Goal: Transaction & Acquisition: Purchase product/service

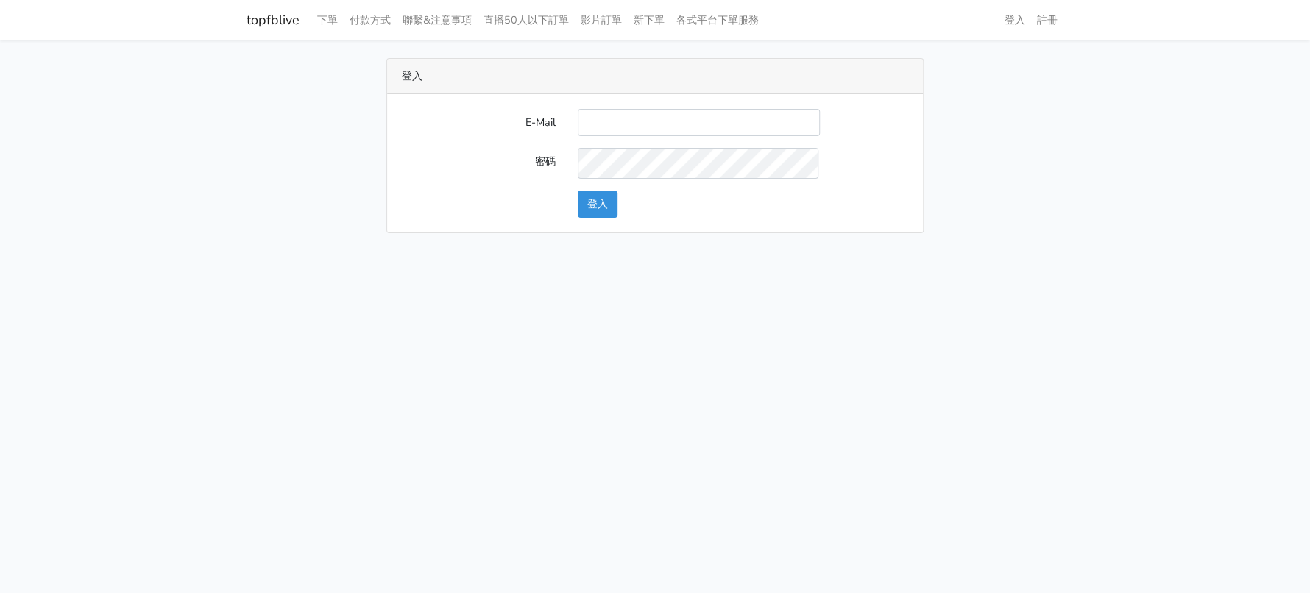
drag, startPoint x: 671, startPoint y: 131, endPoint x: 685, endPoint y: 150, distance: 23.7
click at [671, 131] on input "E-Mail" at bounding box center [699, 122] width 242 height 27
type input "a0930115212@gmail.com"
click at [594, 218] on button "登入" at bounding box center [598, 204] width 40 height 27
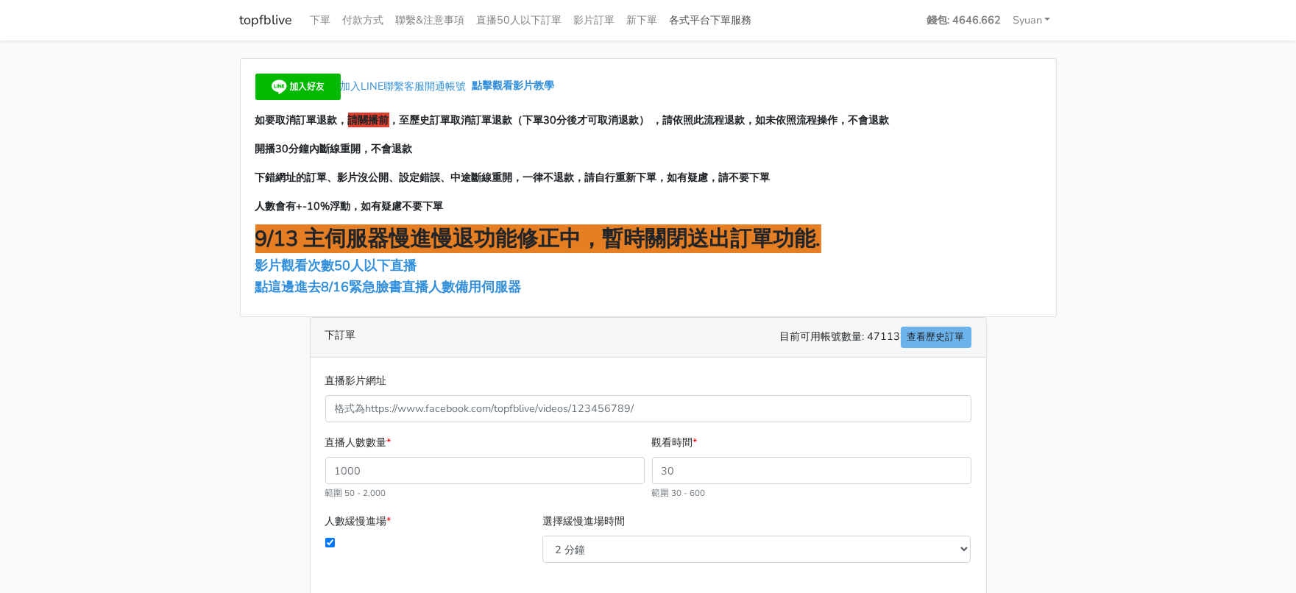
click at [758, 18] on link "各式平台下單服務" at bounding box center [711, 20] width 94 height 29
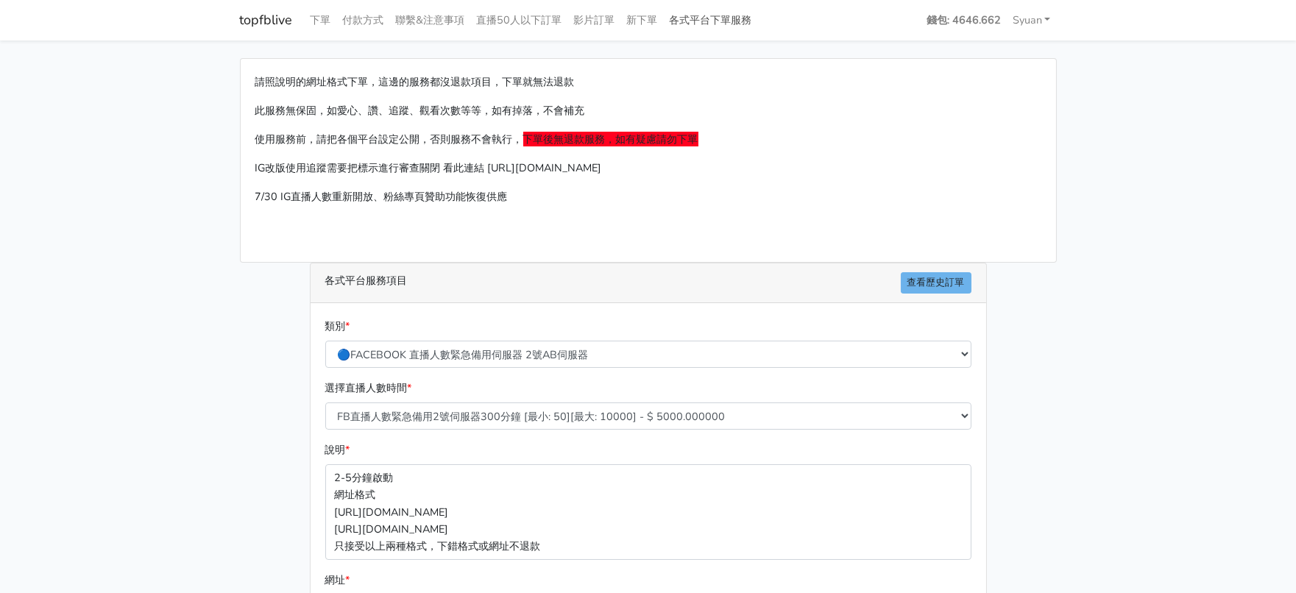
click at [758, 10] on link "各式平台下單服務" at bounding box center [711, 20] width 94 height 29
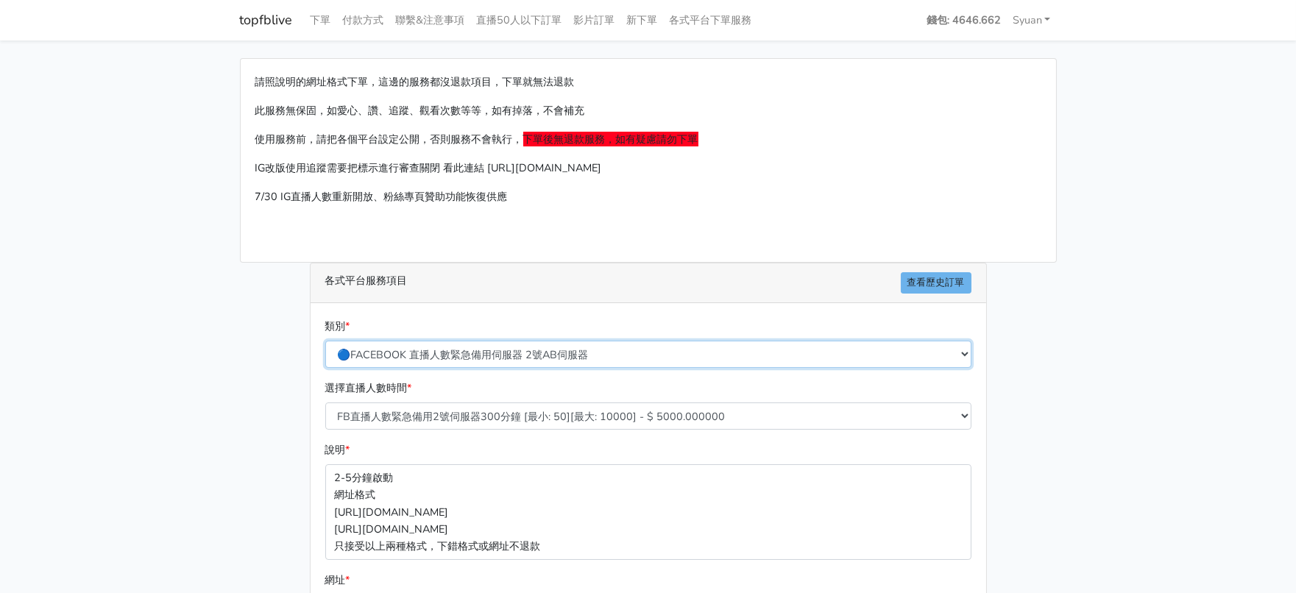
drag, startPoint x: 649, startPoint y: 383, endPoint x: 644, endPoint y: 398, distance: 15.6
click at [649, 368] on select "🔵FACEBOOK 直播人數緊急備用伺服器 2號AB伺服器 🔵FACEBOOK 網軍專用貼文留言 安全保密 🔵9/30 FACEBOOK 直播人數緩慢進場緩慢…" at bounding box center [648, 354] width 646 height 27
drag, startPoint x: 502, startPoint y: 392, endPoint x: 530, endPoint y: 383, distance: 29.6
click at [502, 368] on select "🔵FACEBOOK 直播人數緊急備用伺服器 2號AB伺服器 🔵FACEBOOK 網軍專用貼文留言 安全保密 🔵9/30 FACEBOOK 直播人數緩慢進場緩慢…" at bounding box center [648, 354] width 646 height 27
select select "🔵2/12新增FACEBOOK 直播人數緊急備用伺服器 SC伺服器"
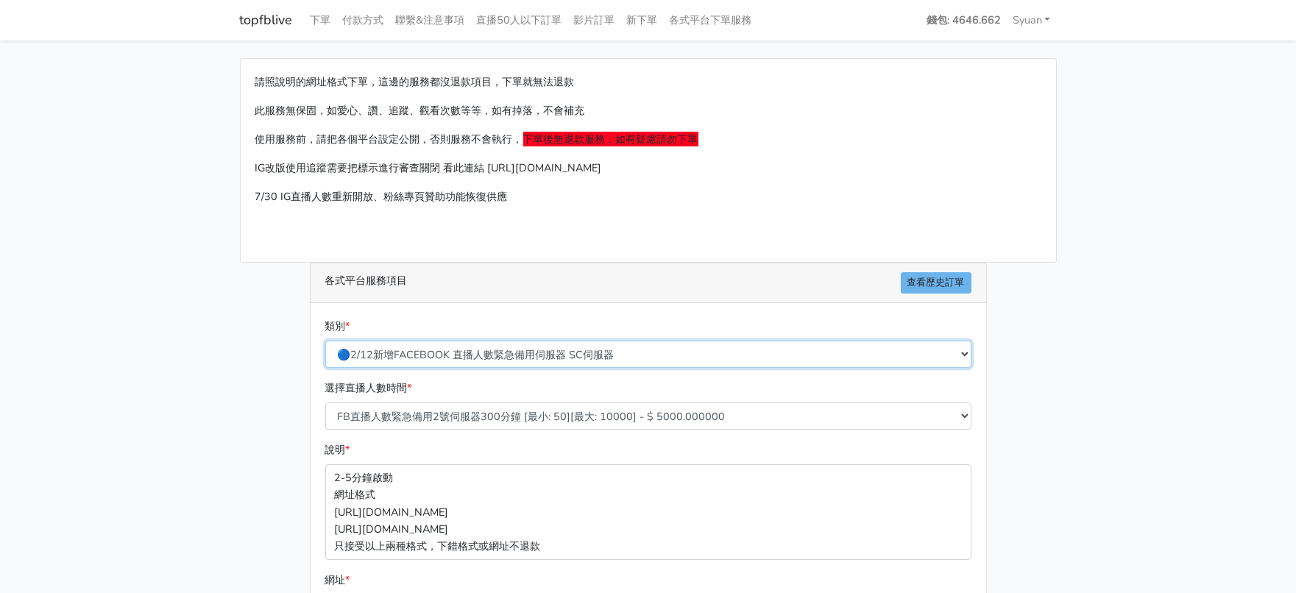
click at [326, 368] on select "🔵FACEBOOK 直播人數緊急備用伺服器 2號AB伺服器 🔵FACEBOOK 網軍專用貼文留言 安全保密 🔵9/30 FACEBOOK 直播人數緩慢進場緩慢…" at bounding box center [648, 354] width 646 height 27
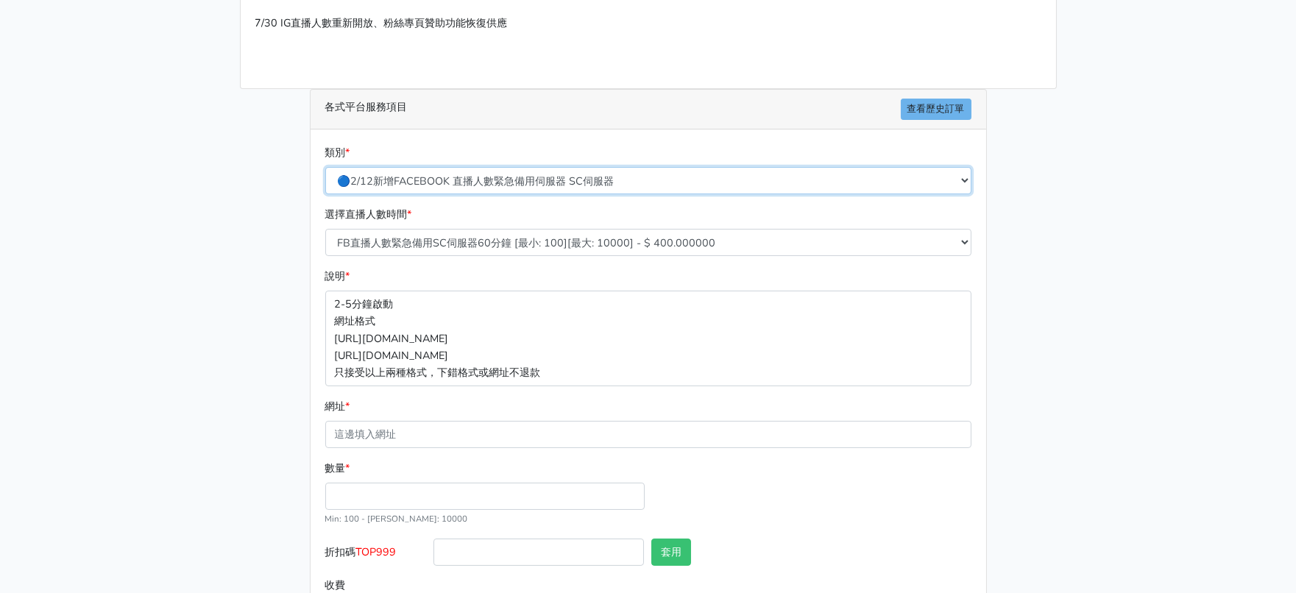
scroll to position [183, 0]
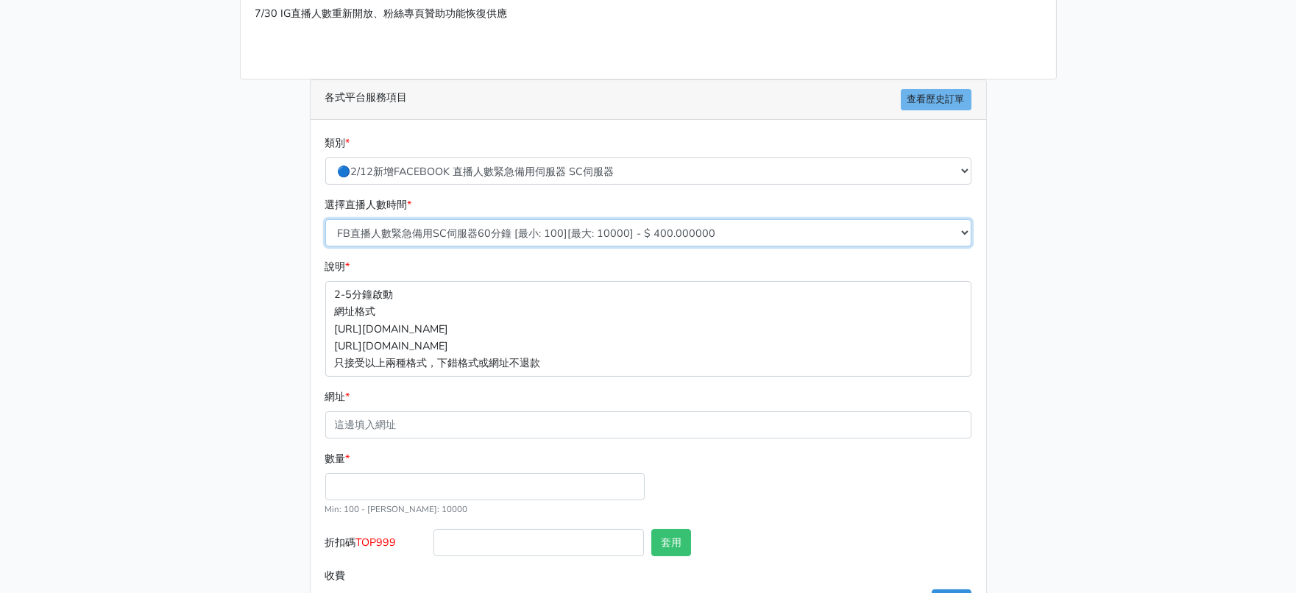
click at [545, 247] on select "FB直播人數緊急備用SC伺服器60分鐘 [最小: 100][最大: 10000] - $ 400.000000 FB直播人數緊急備用SC伺服器120分鐘 [最…" at bounding box center [648, 232] width 646 height 27
click at [326, 247] on select "FB直播人數緊急備用SC伺服器60分鐘 [最小: 100][最大: 10000] - $ 400.000000 FB直播人數緊急備用SC伺服器120分鐘 [最…" at bounding box center [648, 232] width 646 height 27
click at [552, 247] on select "FB直播人數緊急備用SC伺服器60分鐘 [最小: 100][最大: 10000] - $ 400.000000 FB直播人數緊急備用SC伺服器120分鐘 [最…" at bounding box center [648, 232] width 646 height 27
select select "636"
click at [326, 247] on select "FB直播人數緊急備用SC伺服器60分鐘 [最小: 100][最大: 10000] - $ 400.000000 FB直播人數緊急備用SC伺服器120分鐘 [最…" at bounding box center [648, 232] width 646 height 27
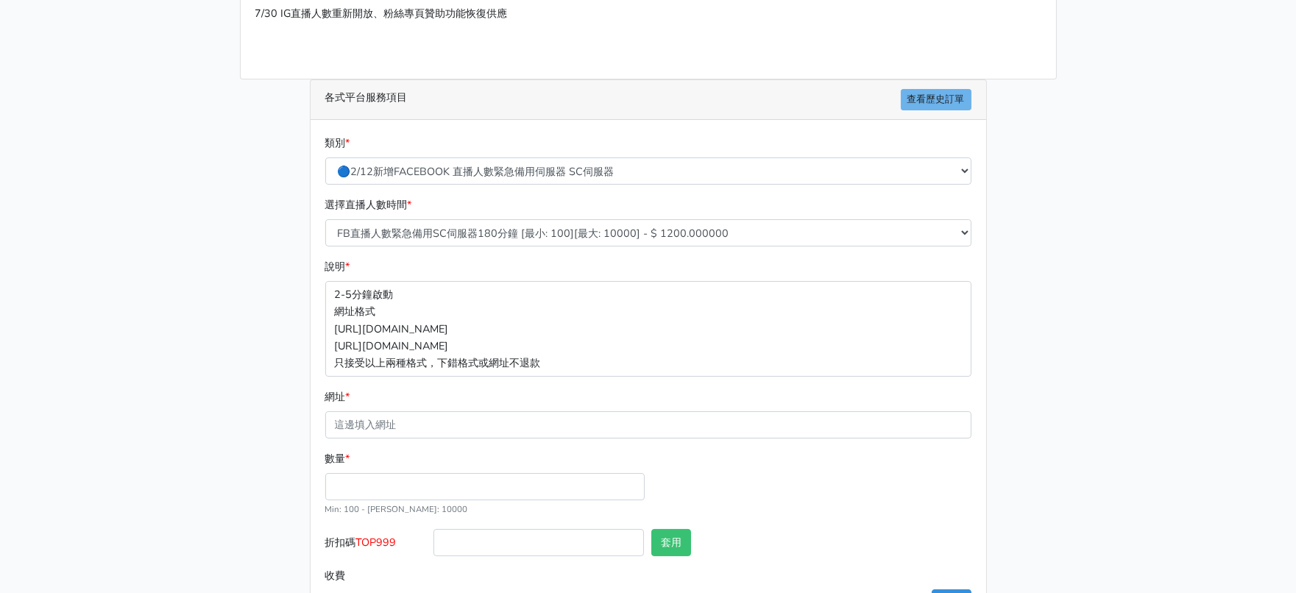
click at [227, 353] on main "請照說明的網址格式下單，這邊的服務都沒退款項目，下單就無法退款 此服務無保固，如愛心、讚、追蹤、觀看次數等等，如有掉落，不會補充 使用服務前，請把各個平台設定…" at bounding box center [648, 253] width 1296 height 793
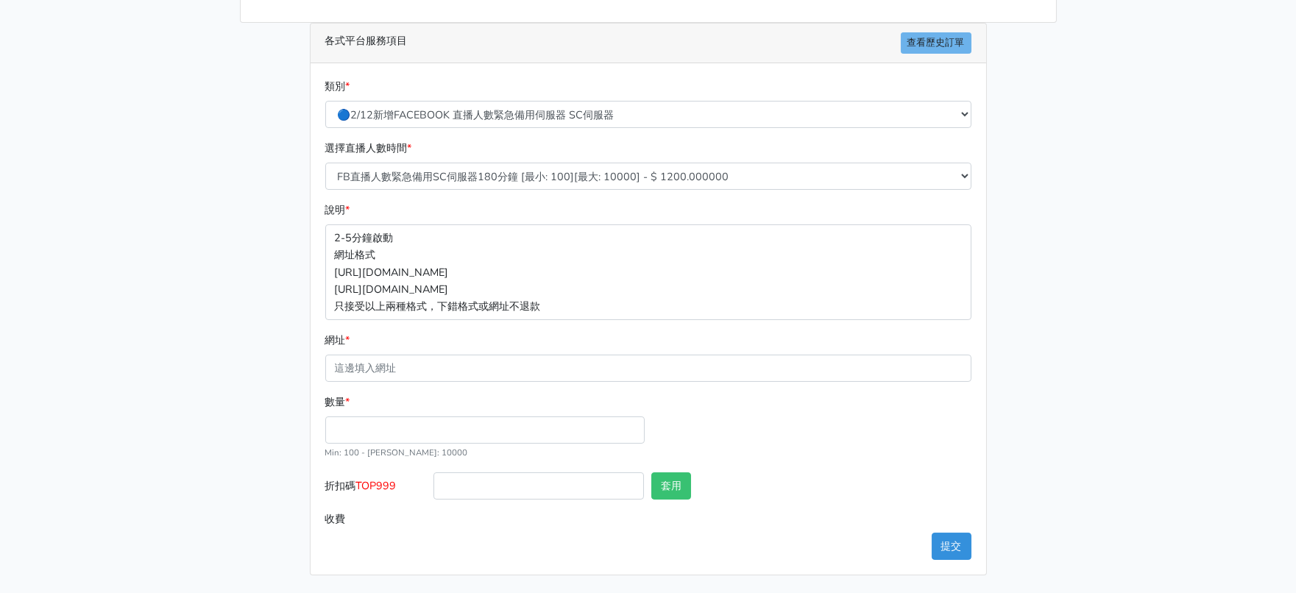
scroll to position [341, 0]
click at [386, 417] on input "數量 *" at bounding box center [484, 430] width 319 height 27
type input "200"
type input "240.000"
click at [395, 479] on span "TOP999" at bounding box center [376, 486] width 40 height 15
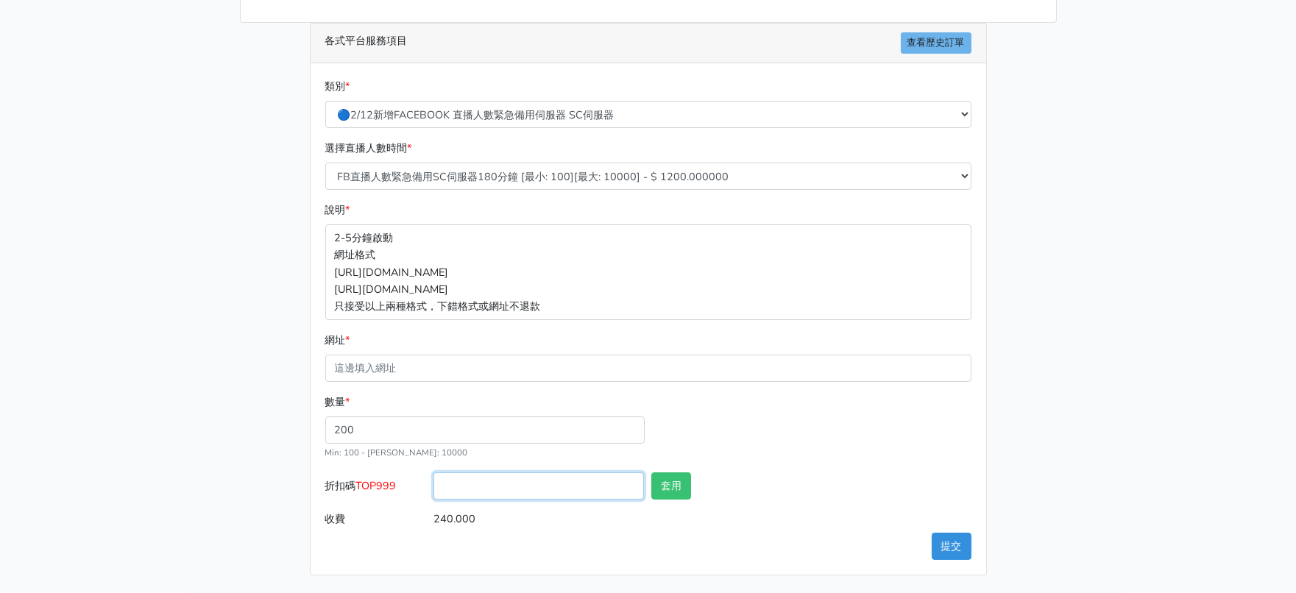
click at [434, 473] on input "折扣碼 TOP999" at bounding box center [539, 486] width 211 height 27
click at [395, 479] on span "TOP999" at bounding box center [376, 486] width 40 height 15
click at [434, 473] on input "折扣碼 TOP999" at bounding box center [539, 486] width 211 height 27
copy span "TOP999"
drag, startPoint x: 482, startPoint y: 471, endPoint x: 506, endPoint y: 472, distance: 23.6
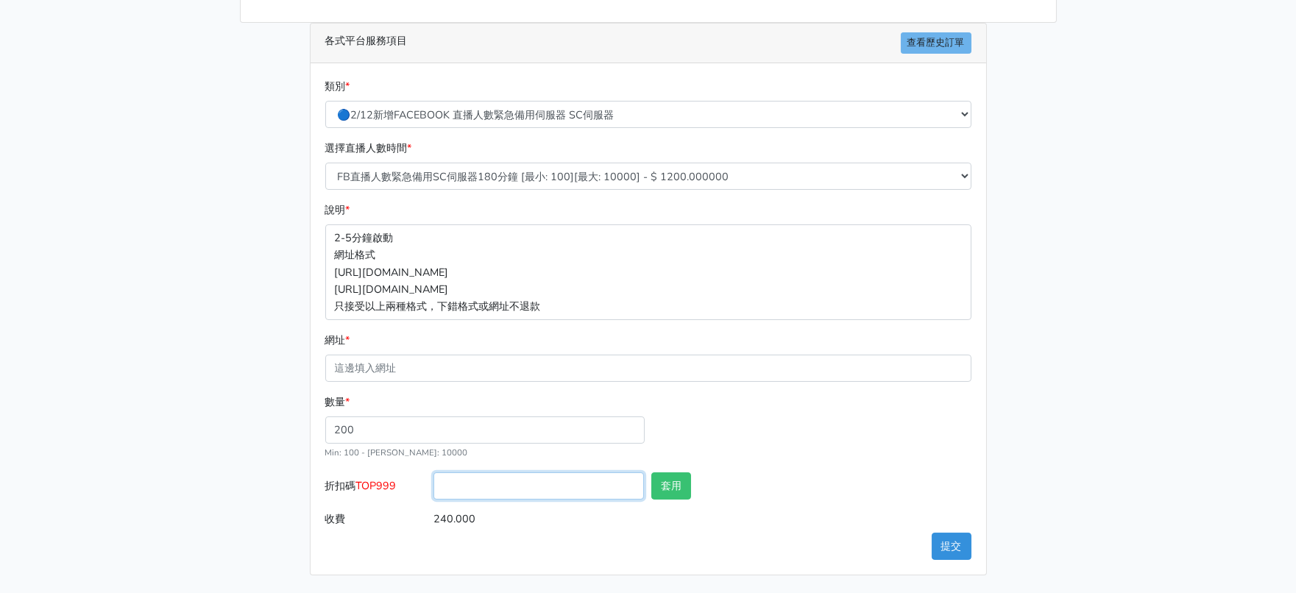
click at [482, 473] on input "折扣碼 TOP999" at bounding box center [539, 486] width 211 height 27
paste input "TOP999"
type input "TOP999"
click at [663, 474] on button "套用" at bounding box center [672, 486] width 40 height 27
type input "套用失敗"
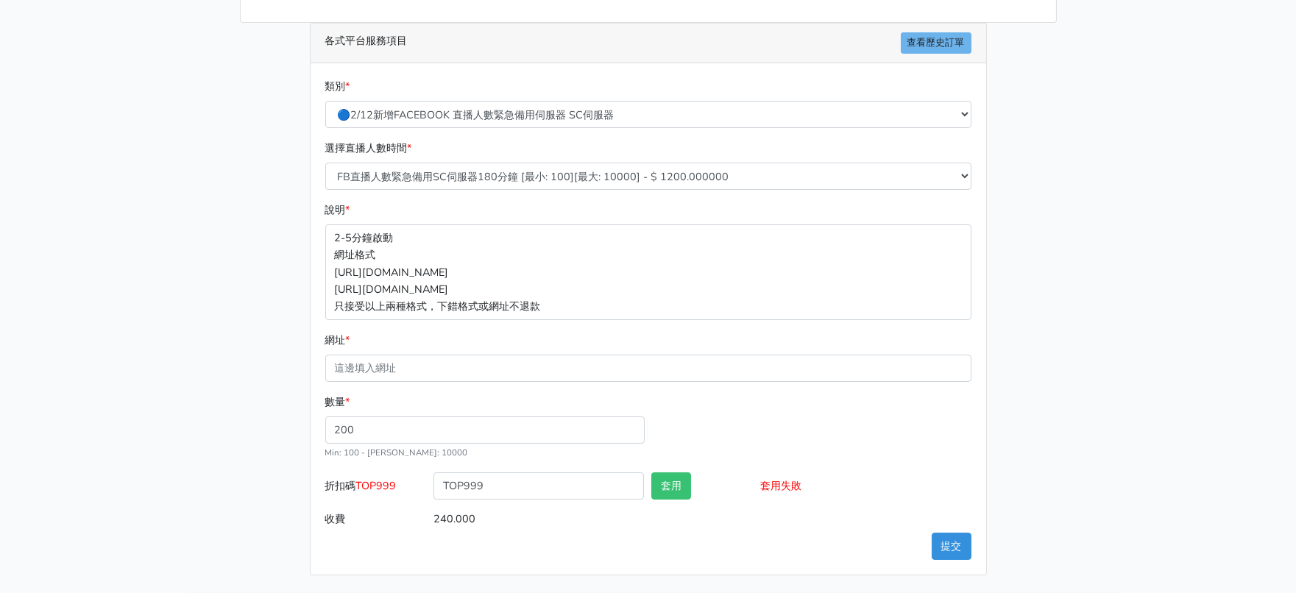
click at [64, 352] on main "請照說明的網址格式下單，這邊的服務都沒退款項目，下單就無法退款 此服務無保固，如愛心、讚、追蹤、觀看次數等等，如有掉落，不會補充 使用服務前，請把各個平台設定…" at bounding box center [648, 197] width 1296 height 793
click at [448, 473] on input "TOP999" at bounding box center [539, 486] width 211 height 27
click at [665, 473] on button "套用" at bounding box center [672, 486] width 40 height 27
click at [80, 365] on main "請照說明的網址格式下單，這邊的服務都沒退款項目，下單就無法退款 此服務無保固，如愛心、讚、追蹤、觀看次數等等，如有掉落，不會補充 使用服務前，請把各個平台設定…" at bounding box center [648, 197] width 1296 height 793
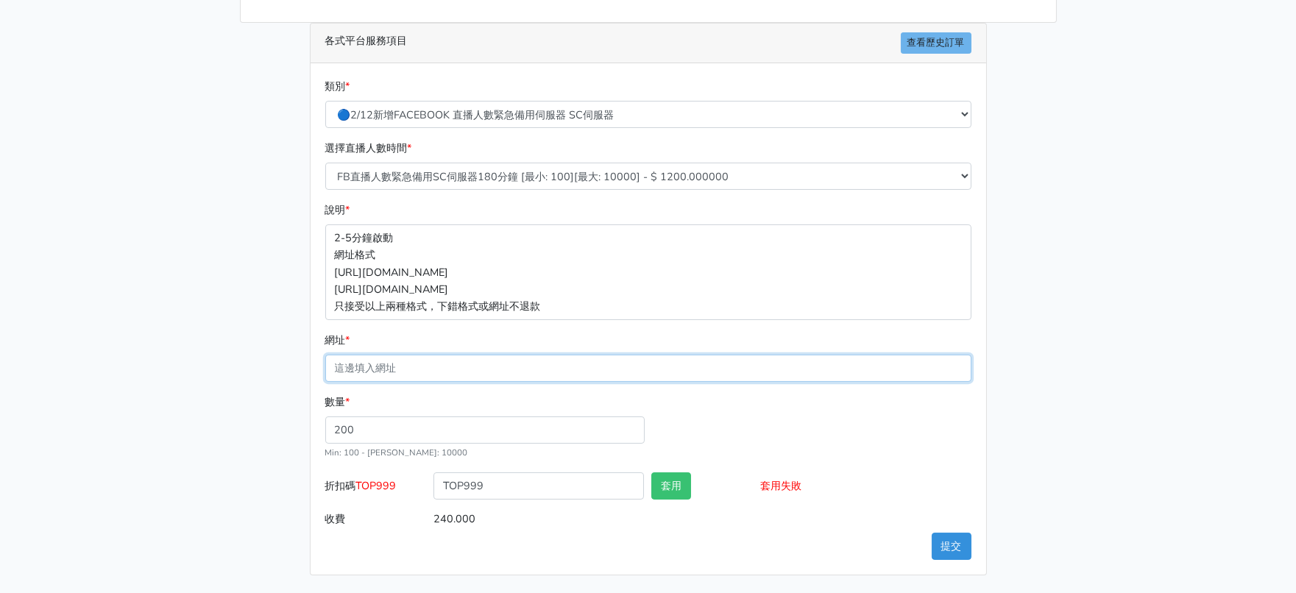
click at [460, 355] on input "網址 *" at bounding box center [648, 368] width 646 height 27
paste input "[URL][DOMAIN_NAME]"
type input "[URL][DOMAIN_NAME]"
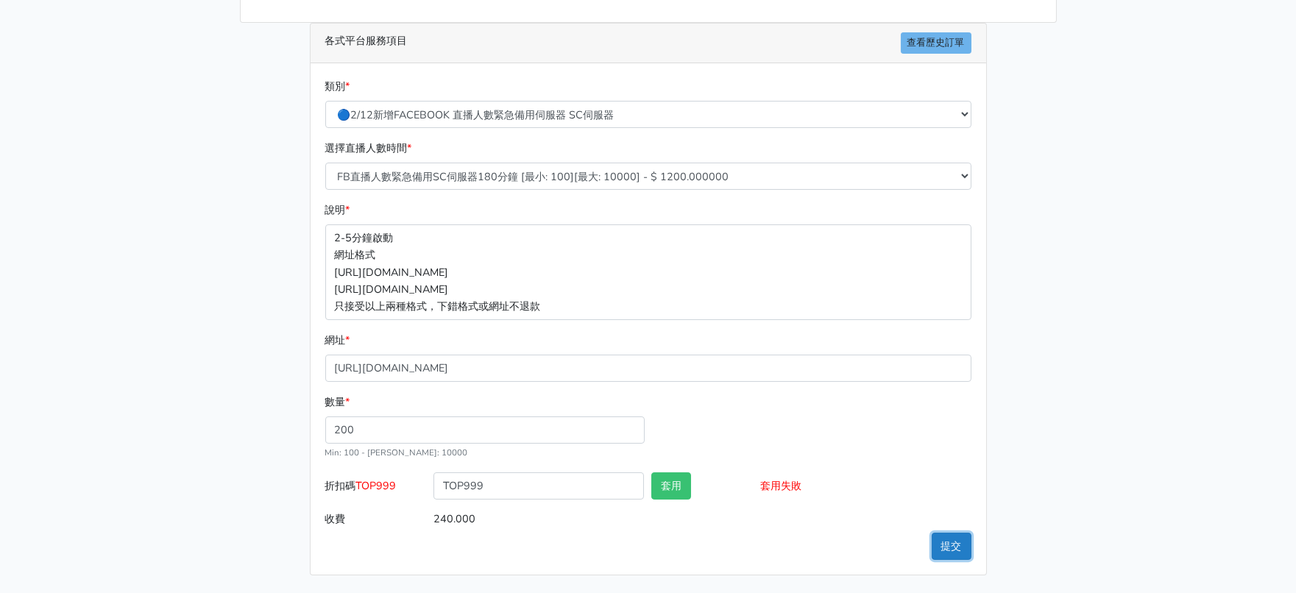
click at [950, 546] on button "提交" at bounding box center [952, 546] width 40 height 27
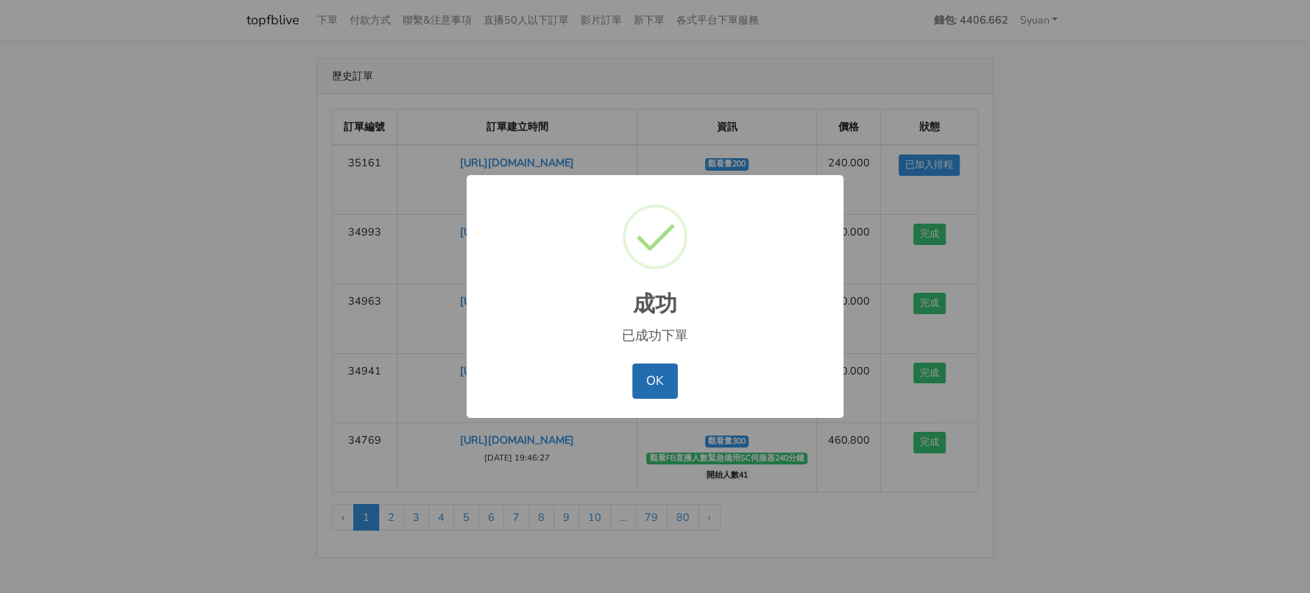
click at [642, 385] on button "OK" at bounding box center [654, 381] width 45 height 35
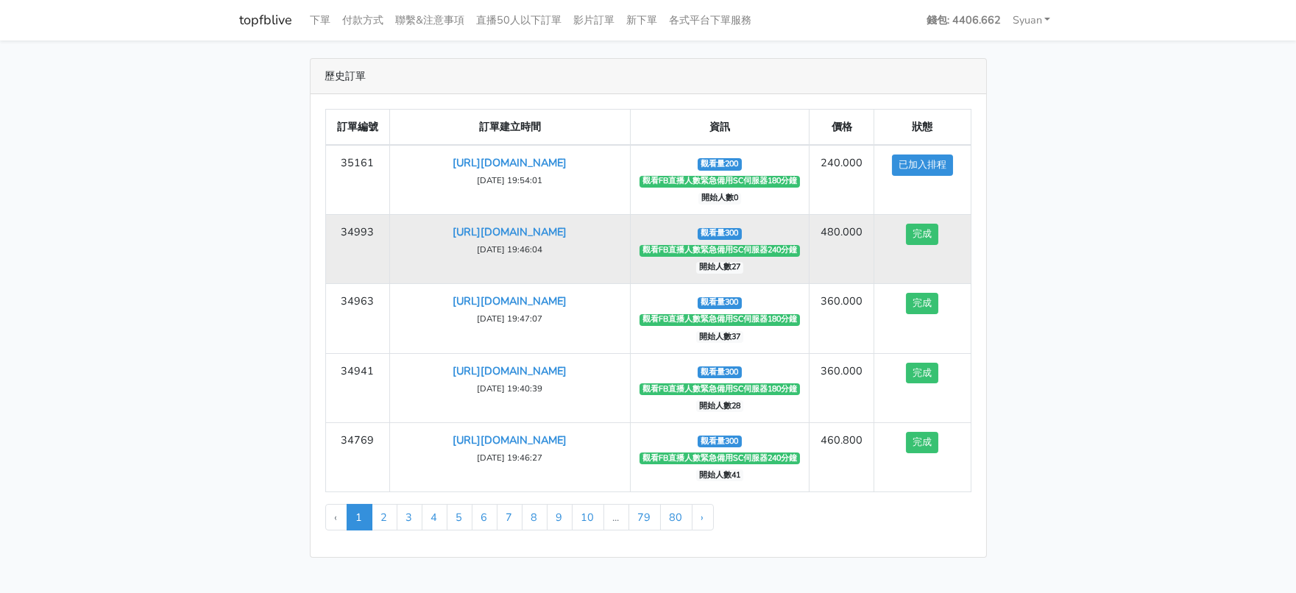
drag, startPoint x: 835, startPoint y: 296, endPoint x: 845, endPoint y: 282, distance: 17.4
click at [837, 284] on td "480.000" at bounding box center [842, 249] width 65 height 69
